Goal: Transaction & Acquisition: Book appointment/travel/reservation

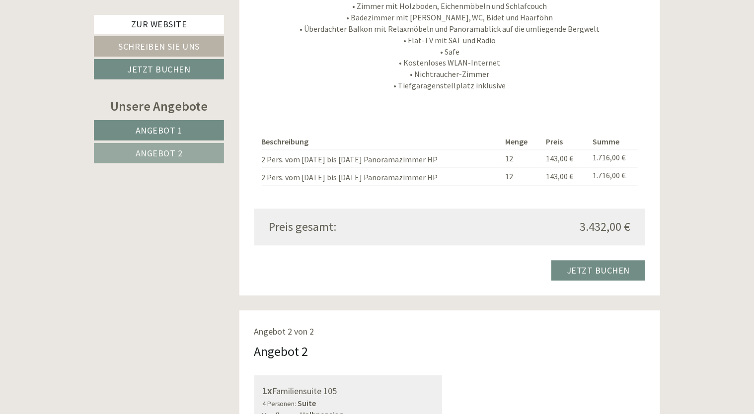
scroll to position [1046, 0]
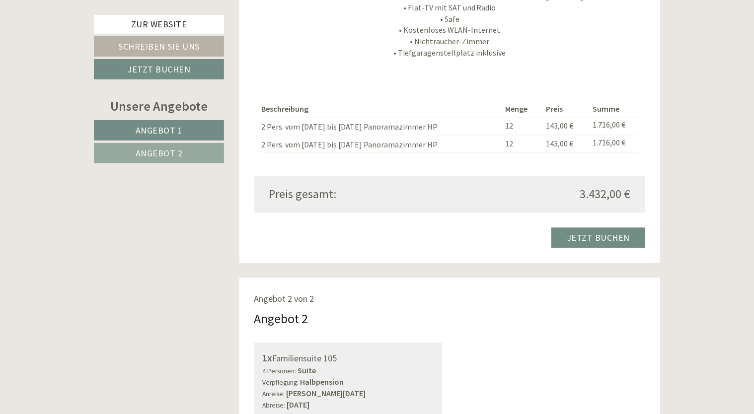
click at [359, 126] on td "2 Pers. vom 24.08. bis 30.08. Panoramazimmer HP" at bounding box center [382, 126] width 240 height 18
drag, startPoint x: 353, startPoint y: 126, endPoint x: 424, endPoint y: 124, distance: 71.0
click at [424, 124] on td "2 Pers. vom 24.08. bis 30.08. Panoramazimmer HP" at bounding box center [382, 126] width 240 height 18
drag, startPoint x: 424, startPoint y: 124, endPoint x: 414, endPoint y: 131, distance: 12.8
click at [414, 131] on td "2 Pers. vom 24.08. bis 30.08. Panoramazimmer HP" at bounding box center [382, 126] width 240 height 18
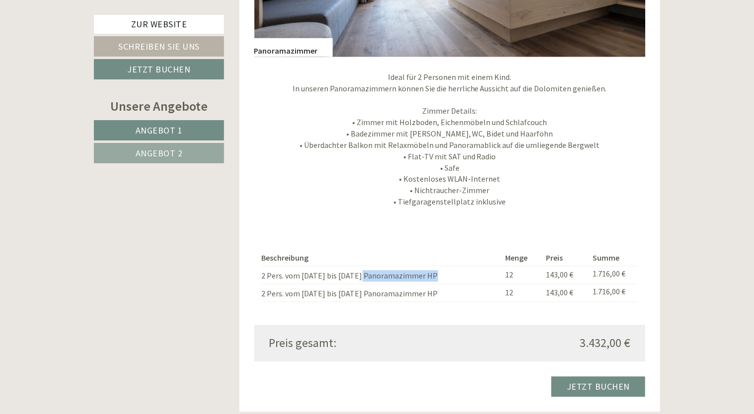
scroll to position [871, 0]
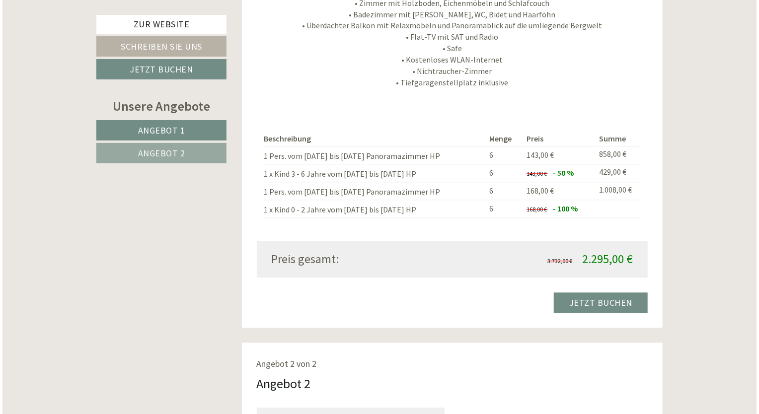
scroll to position [1001, 0]
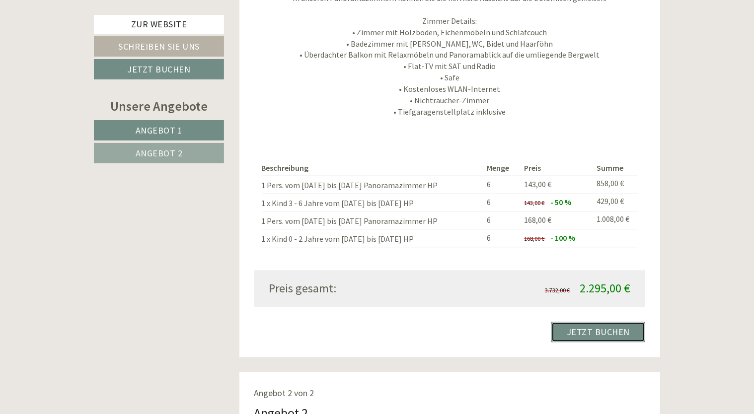
click at [609, 322] on link "Jetzt buchen" at bounding box center [598, 332] width 94 height 20
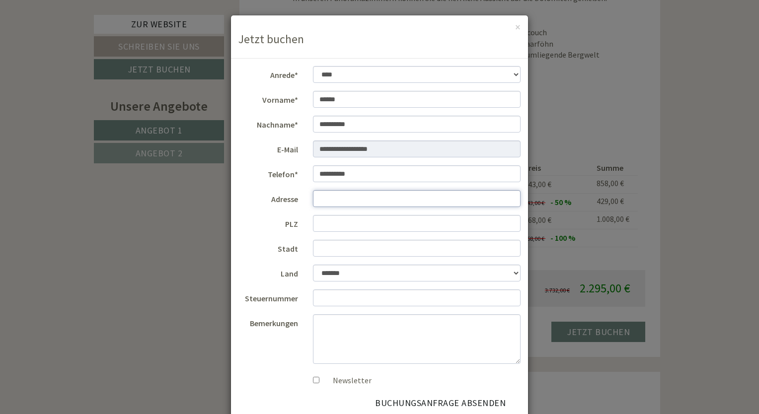
click at [378, 196] on input "Adresse" at bounding box center [417, 198] width 208 height 17
type input "**********"
type input "****"
type input "*********"
select select "*"
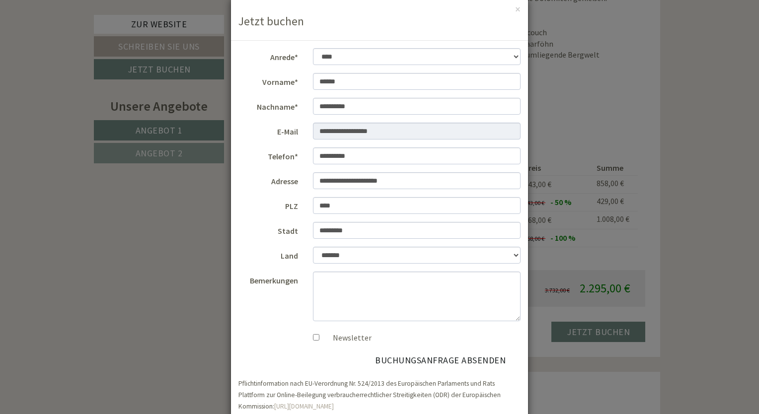
scroll to position [37, 0]
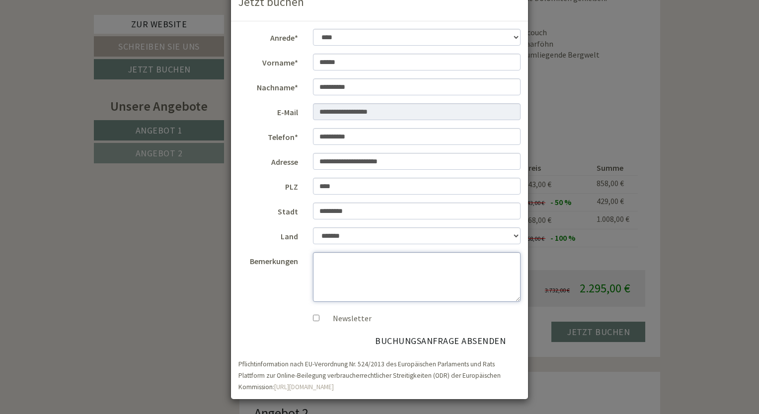
click at [342, 261] on textarea "Bemerkungen" at bounding box center [417, 277] width 208 height 50
click at [414, 340] on button "Buchungsanfrage absenden" at bounding box center [440, 341] width 160 height 19
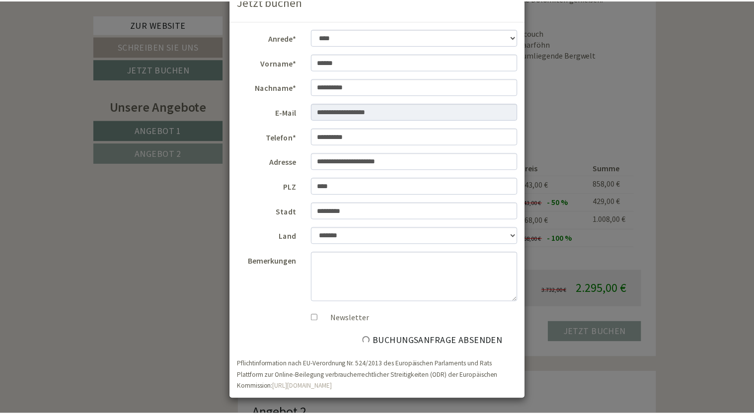
scroll to position [0, 0]
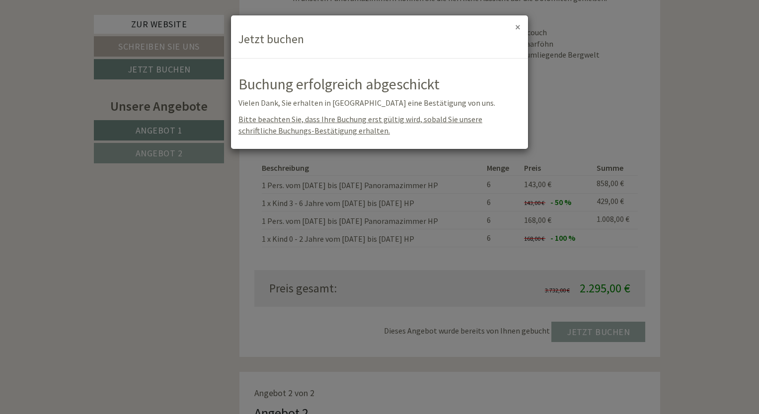
click at [518, 29] on button "×" at bounding box center [517, 27] width 5 height 10
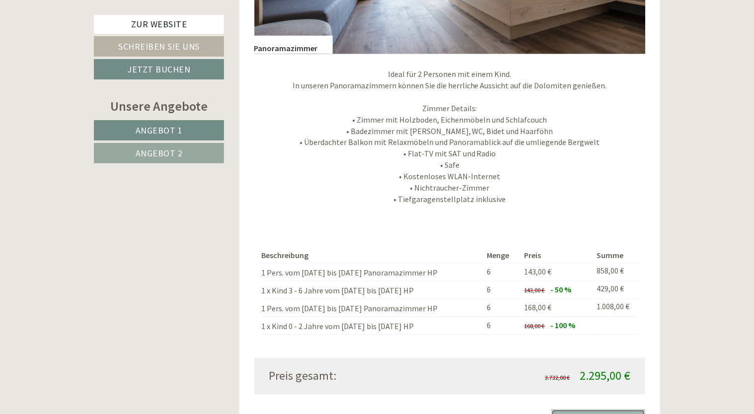
scroll to position [921, 0]
